Goal: Check status: Check status

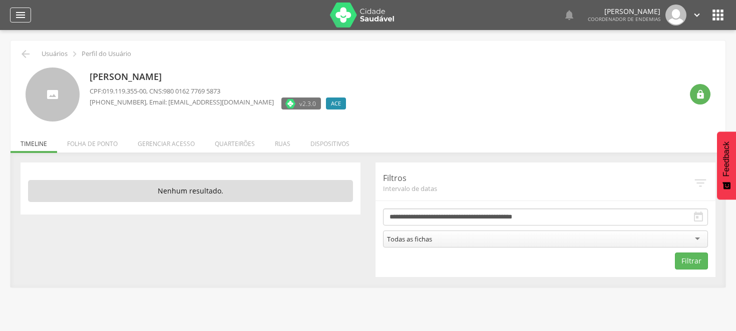
click at [23, 16] on icon "" at bounding box center [21, 15] width 12 height 12
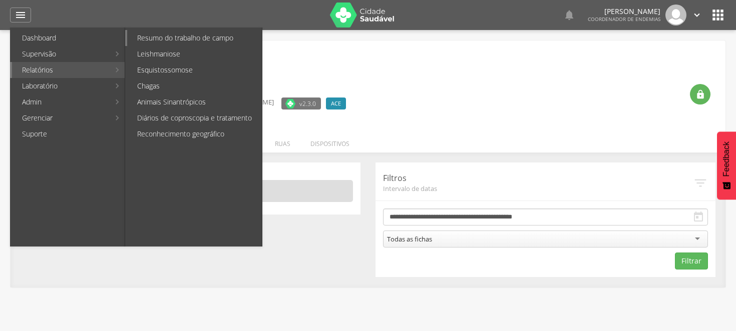
click at [175, 37] on link "Resumo do trabalho de campo" at bounding box center [194, 38] width 135 height 16
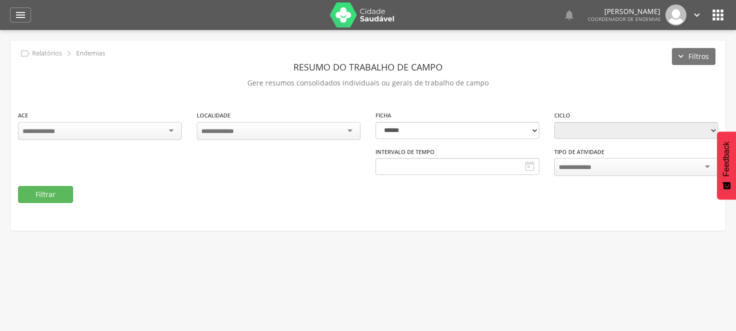
type input "**********"
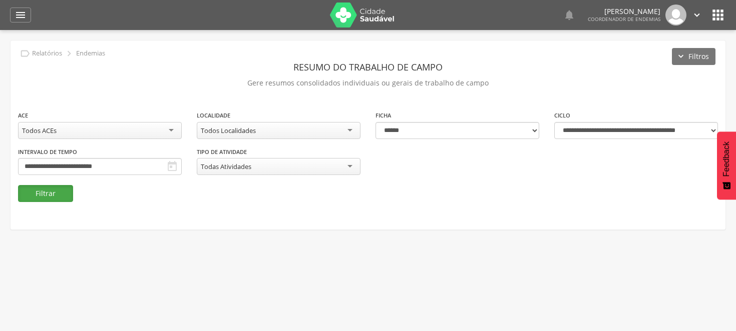
click at [51, 187] on button "Filtrar" at bounding box center [45, 193] width 55 height 17
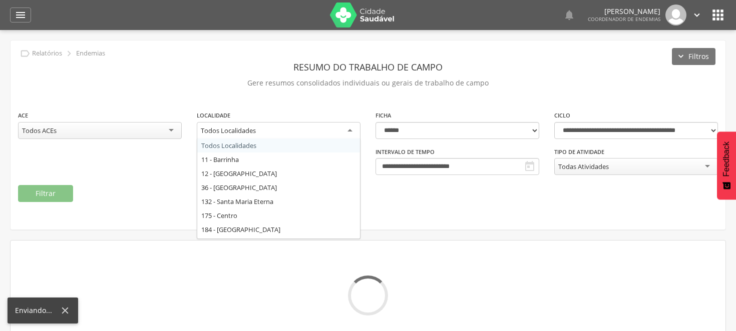
click at [349, 127] on div "Todos Localidades" at bounding box center [279, 131] width 164 height 18
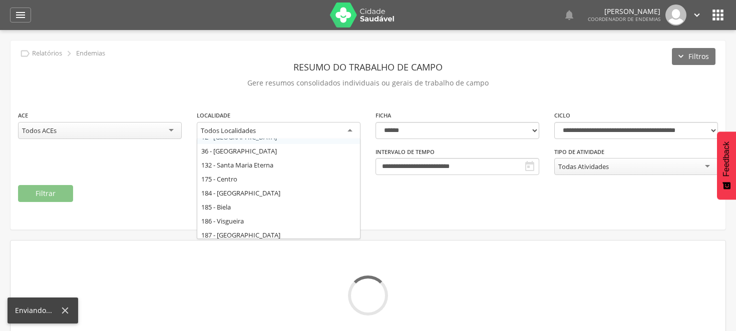
scroll to position [56, 0]
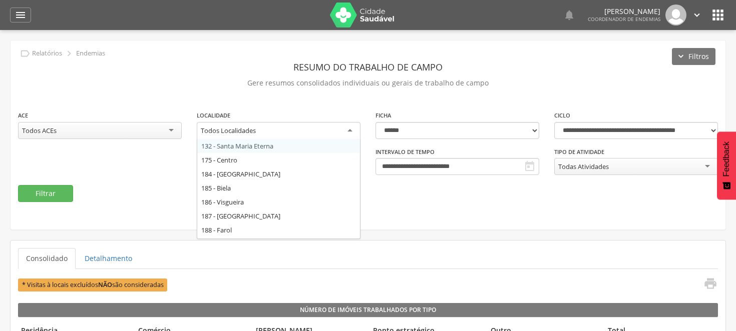
click at [226, 186] on fieldset "**********" at bounding box center [368, 156] width 700 height 92
click at [66, 189] on button "Filtrar" at bounding box center [45, 193] width 55 height 17
click at [221, 186] on fieldset "**********" at bounding box center [368, 156] width 700 height 92
click at [237, 183] on div "**********" at bounding box center [368, 147] width 715 height 75
click at [348, 129] on div "Todos Localidades" at bounding box center [279, 131] width 164 height 18
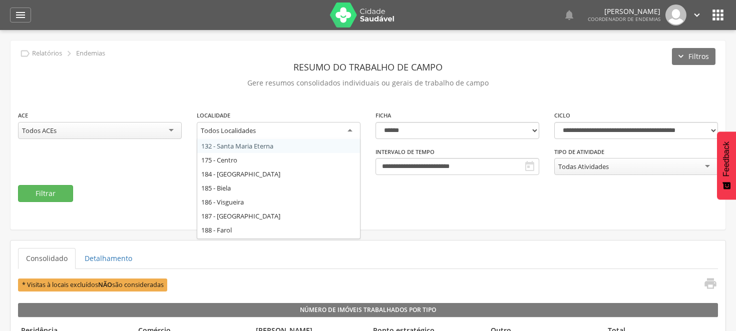
click at [341, 131] on div "Todos Localidades" at bounding box center [279, 131] width 164 height 18
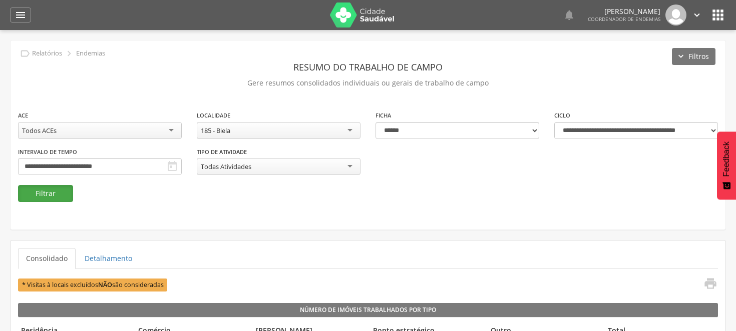
click at [57, 192] on button "Filtrar" at bounding box center [45, 193] width 55 height 17
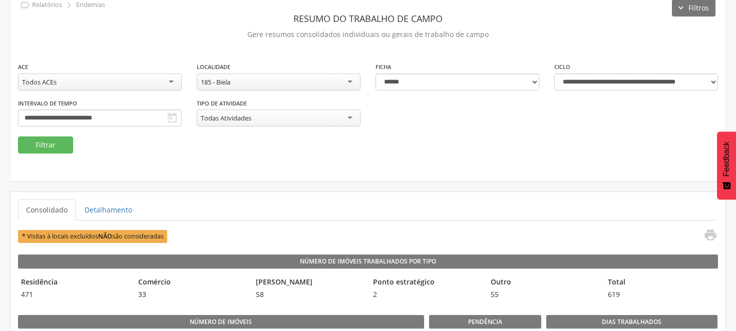
scroll to position [30, 0]
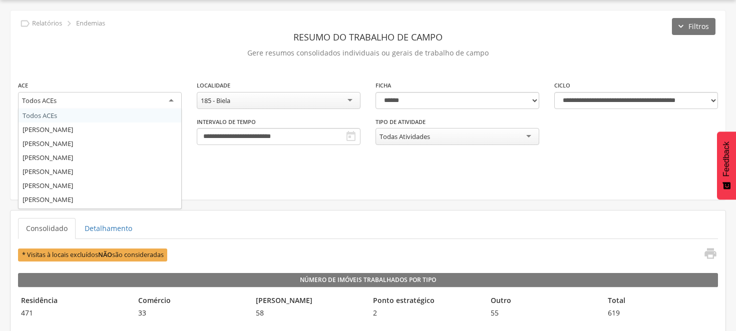
click at [168, 96] on div "Todos ACEs" at bounding box center [100, 101] width 164 height 18
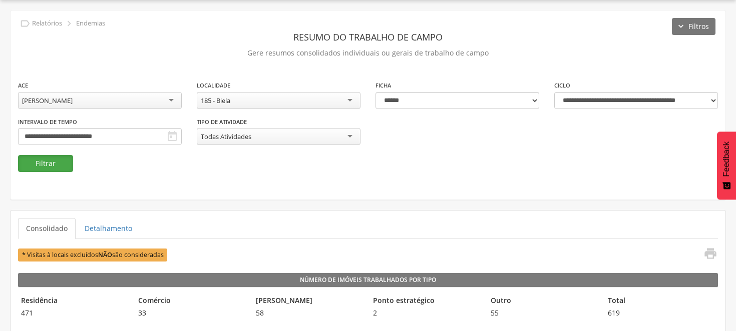
click at [63, 156] on button "Filtrar" at bounding box center [45, 163] width 55 height 17
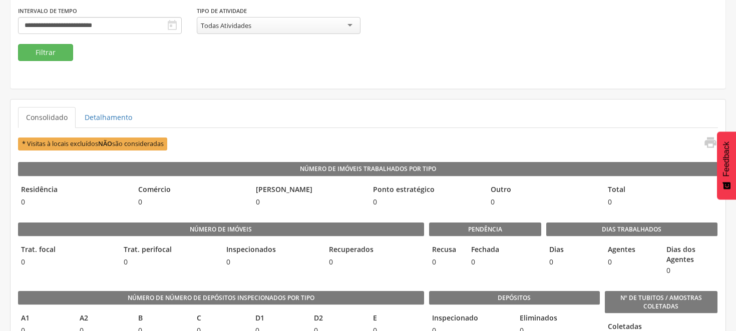
scroll to position [86, 0]
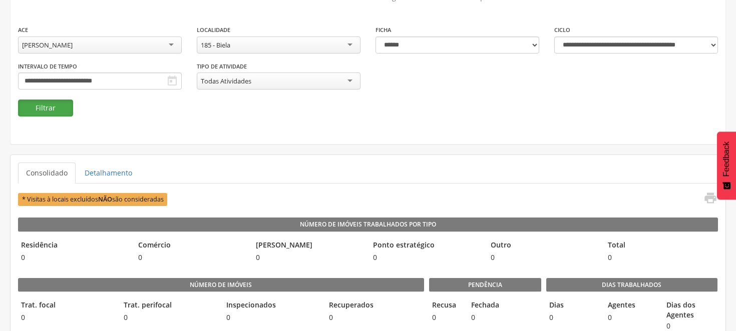
click at [64, 108] on button "Filtrar" at bounding box center [45, 108] width 55 height 17
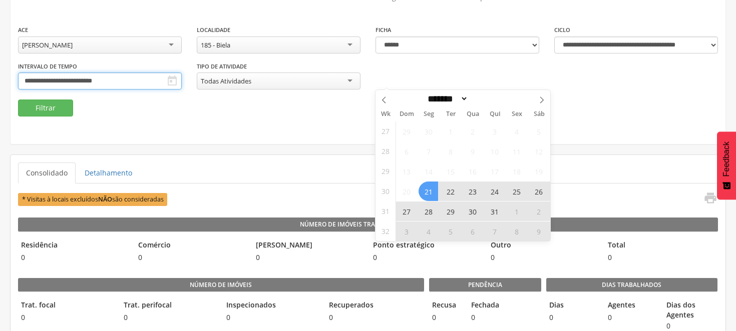
click at [182, 79] on input "**********" at bounding box center [100, 81] width 164 height 17
click at [539, 99] on icon at bounding box center [541, 100] width 7 height 7
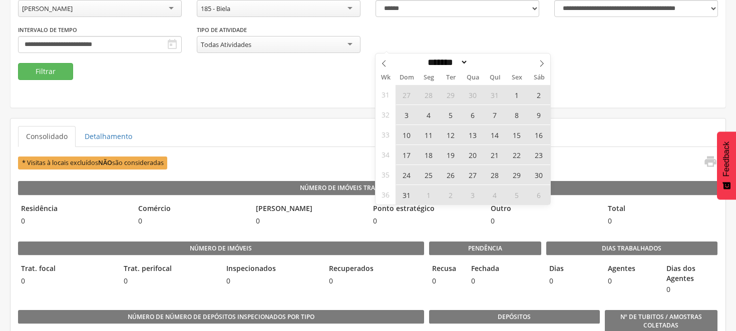
scroll to position [141, 0]
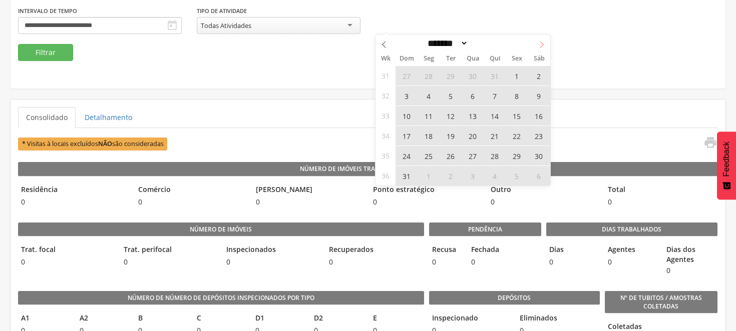
click at [539, 42] on icon at bounding box center [541, 44] width 7 height 7
select select "*"
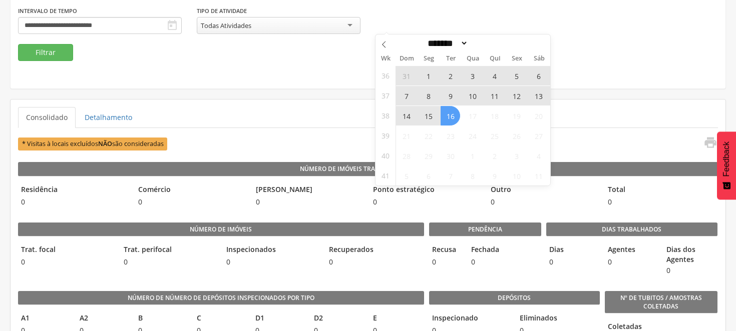
click at [409, 93] on span "7" at bounding box center [407, 96] width 20 height 20
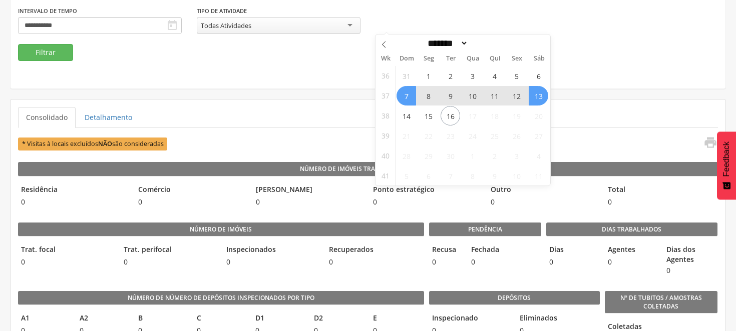
click at [533, 94] on span "13" at bounding box center [539, 96] width 20 height 20
type input "**********"
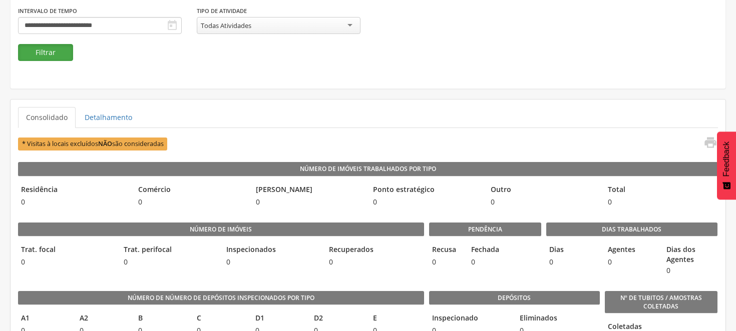
click at [64, 53] on button "Filtrar" at bounding box center [45, 52] width 55 height 17
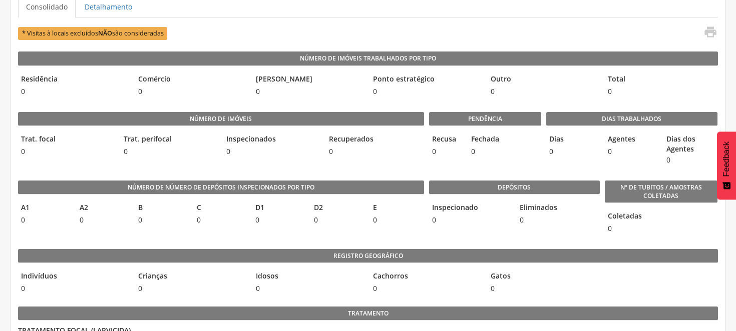
scroll to position [252, 0]
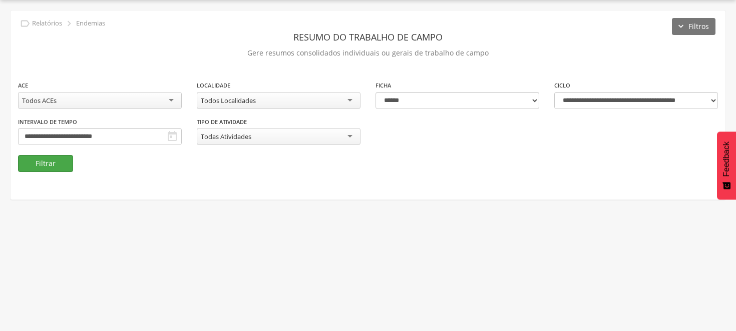
scroll to position [30, 0]
click at [58, 164] on button "Filtrar" at bounding box center [45, 163] width 55 height 17
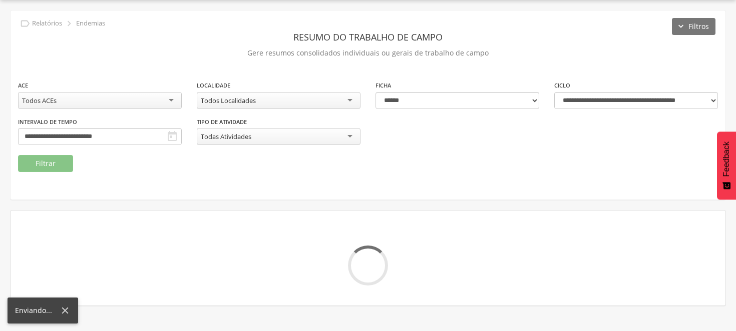
scroll to position [0, 0]
